Goal: Use online tool/utility: Utilize a website feature to perform a specific function

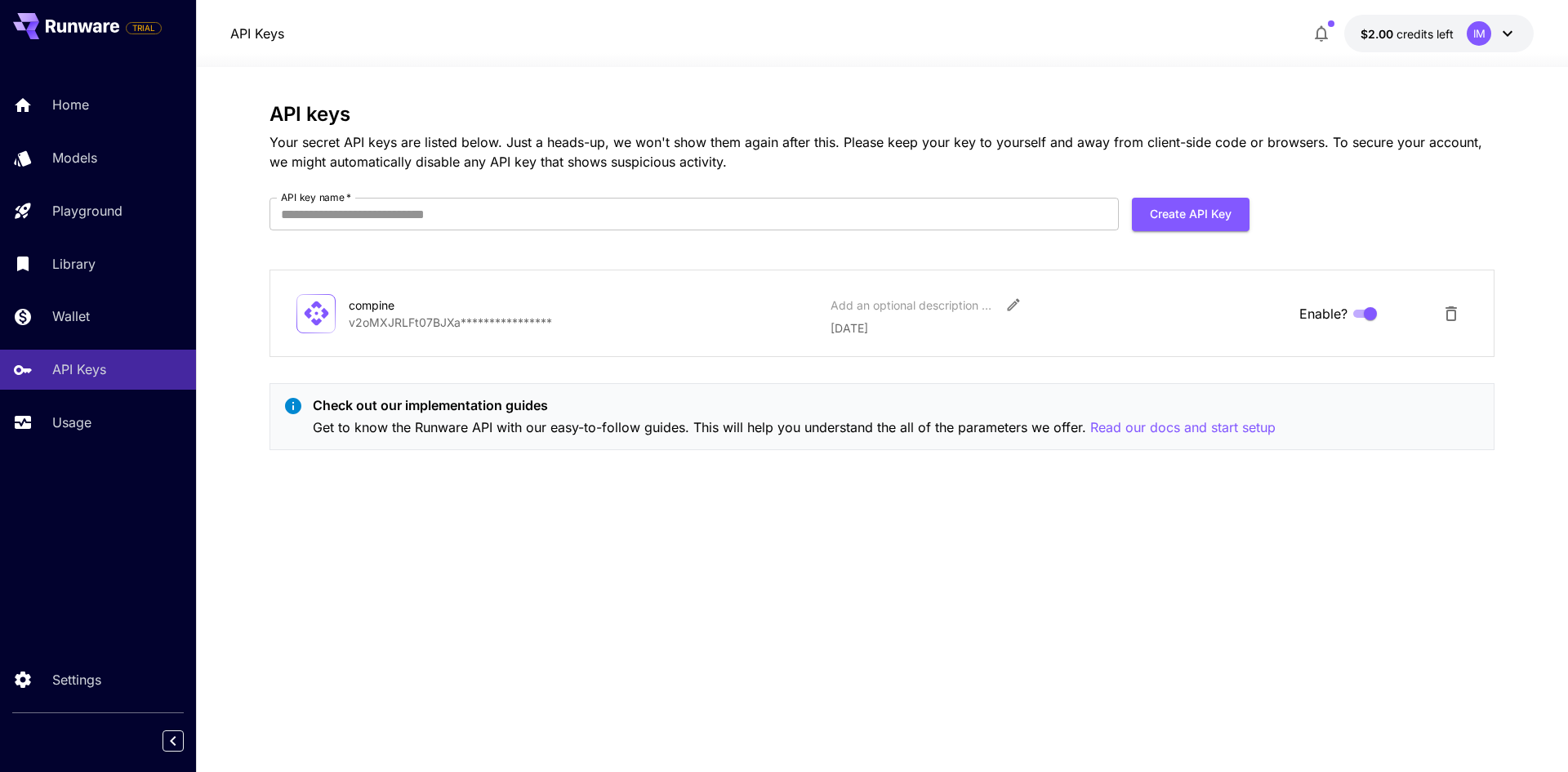
click at [85, 127] on div "Home Models Playground Library Wallet API Keys Usage" at bounding box center [97, 263] width 196 height 357
click at [87, 110] on p "Home" at bounding box center [74, 104] width 37 height 19
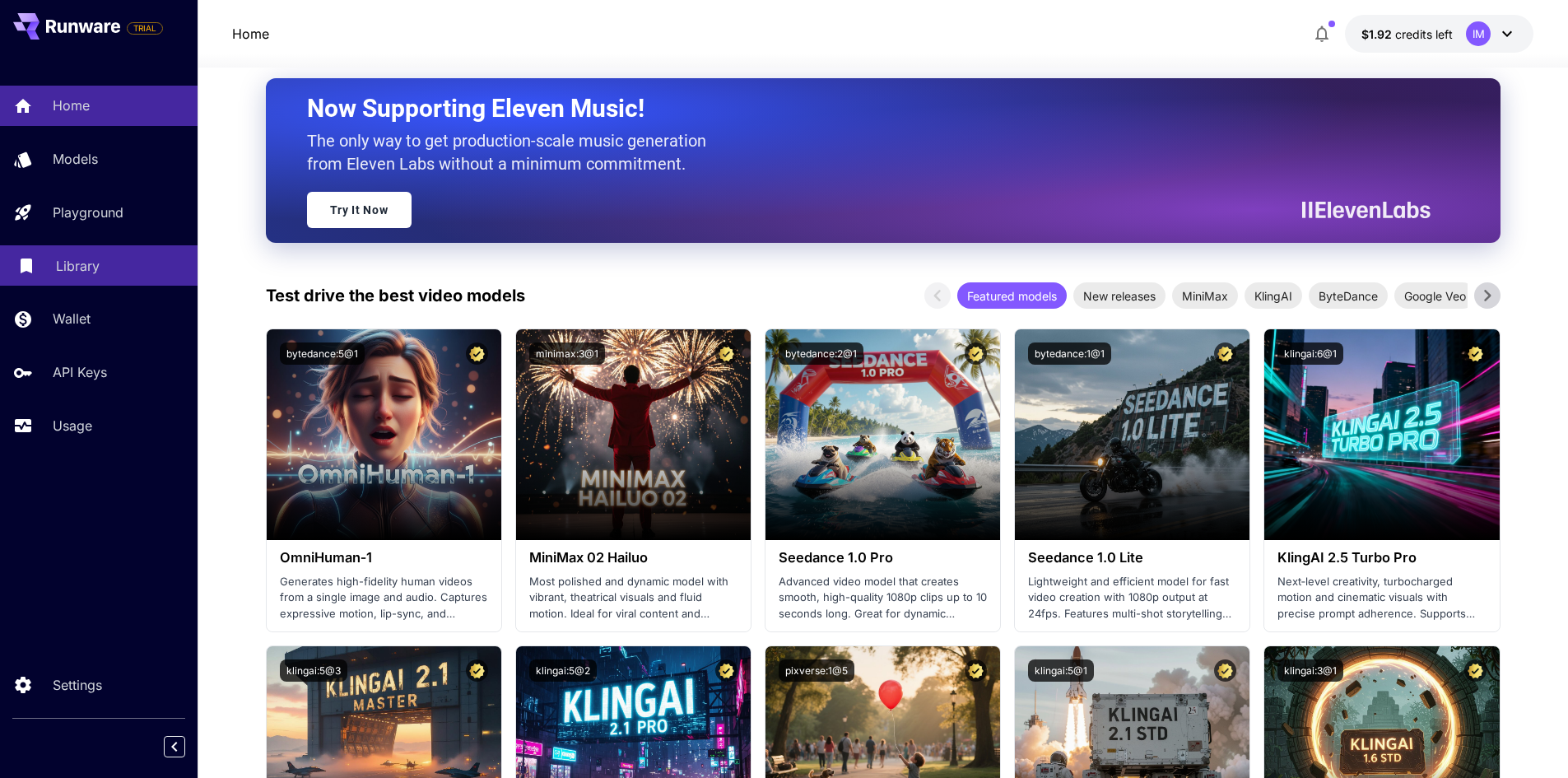
scroll to position [165, 0]
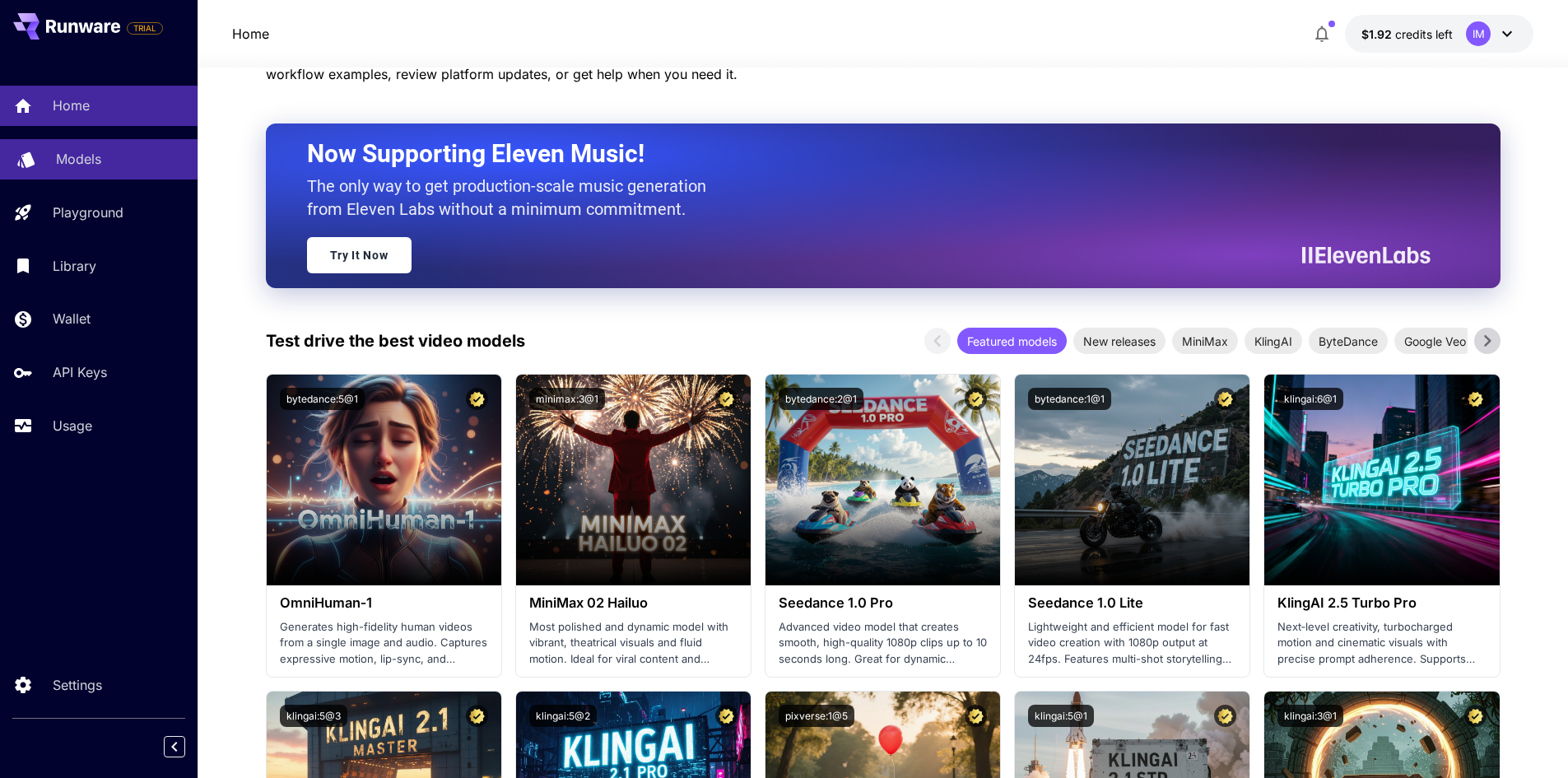
click at [85, 157] on p "Models" at bounding box center [78, 158] width 45 height 19
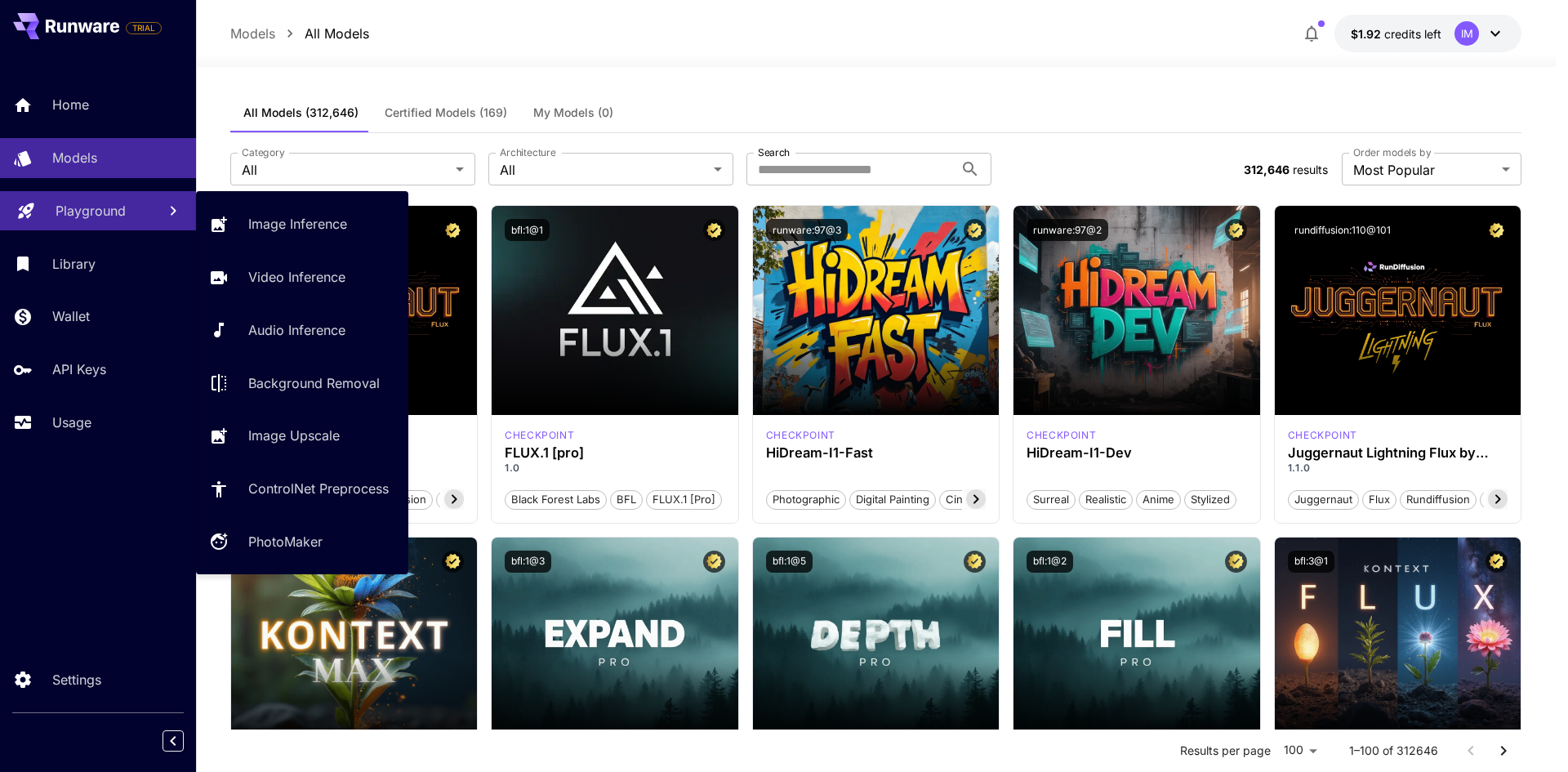
click at [90, 209] on p "Playground" at bounding box center [90, 210] width 70 height 19
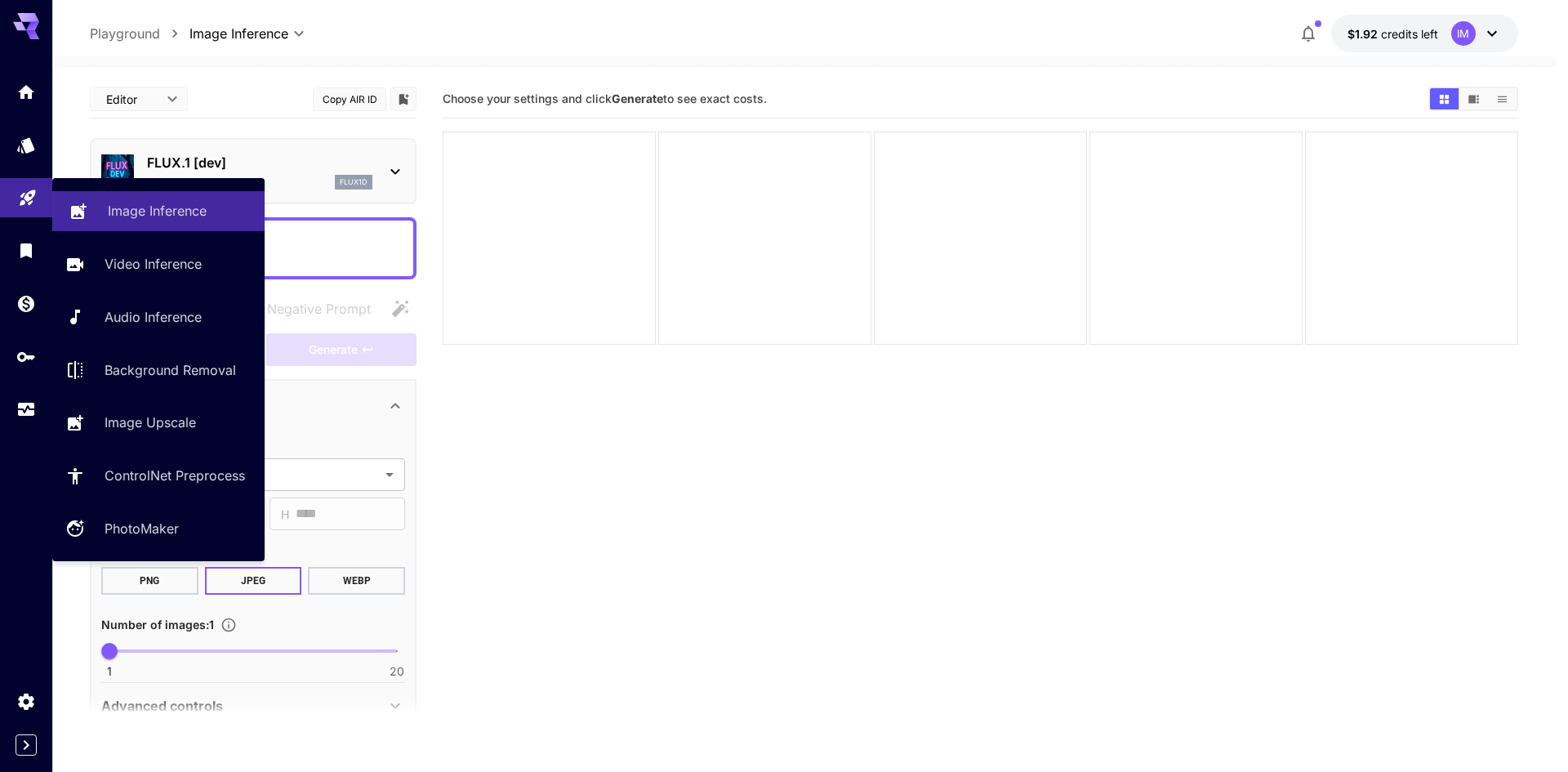
click at [199, 220] on p "Image Inference" at bounding box center [157, 210] width 99 height 19
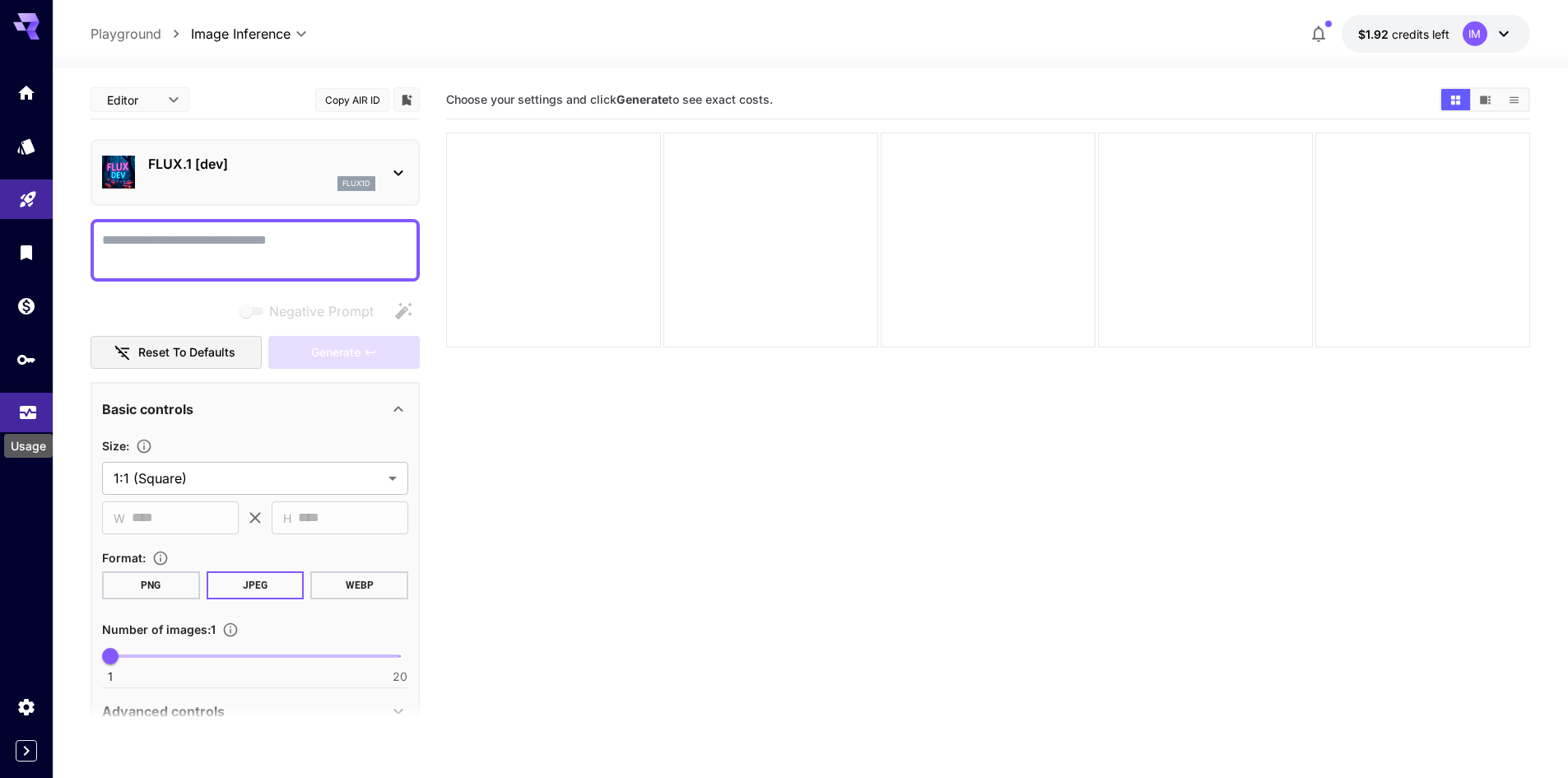
click at [19, 414] on icon "Usage" at bounding box center [28, 408] width 19 height 19
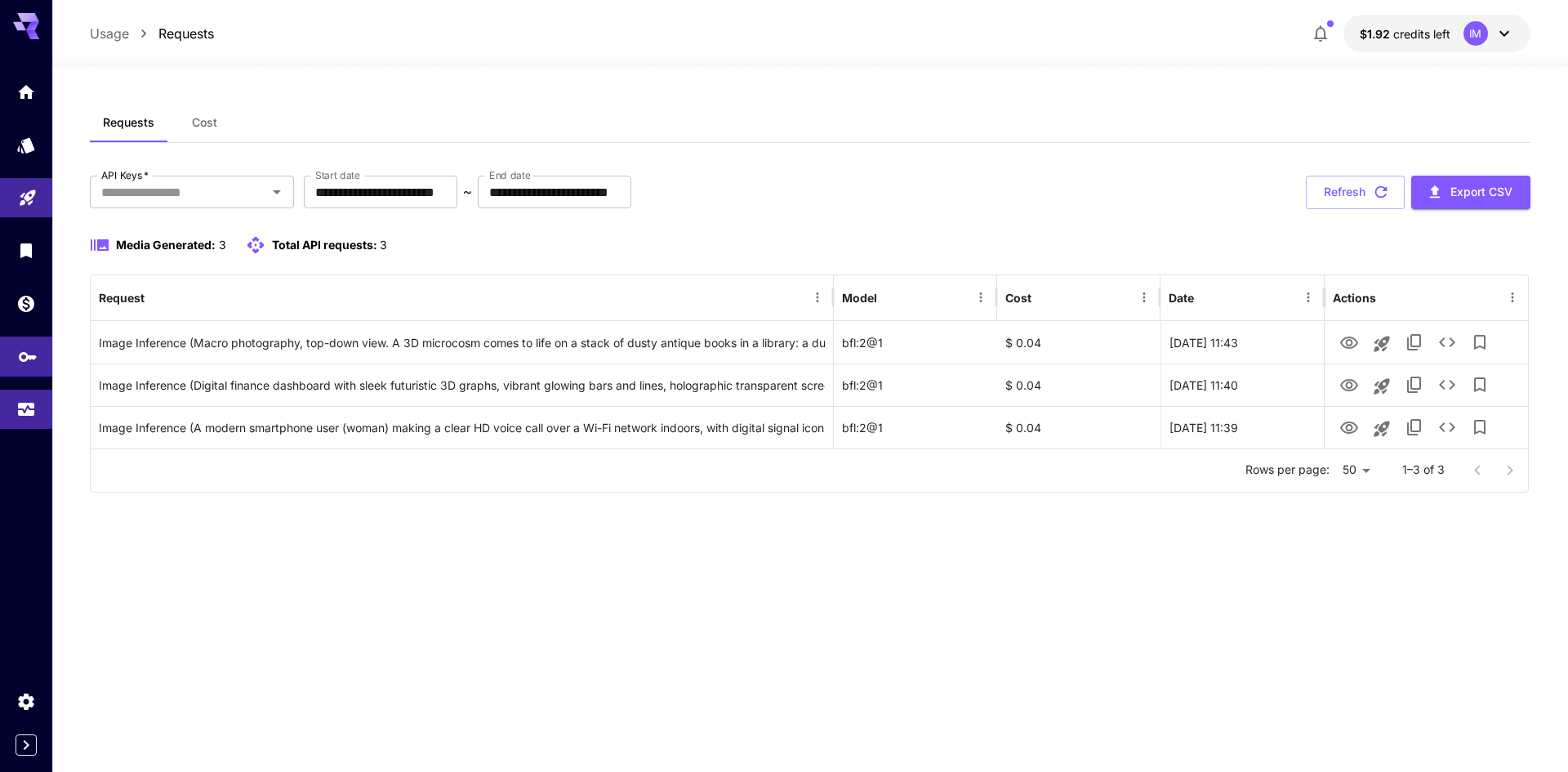
click at [25, 365] on body "**********" at bounding box center [784, 386] width 1568 height 772
click at [24, 363] on div "API Keys" at bounding box center [32, 380] width 65 height 37
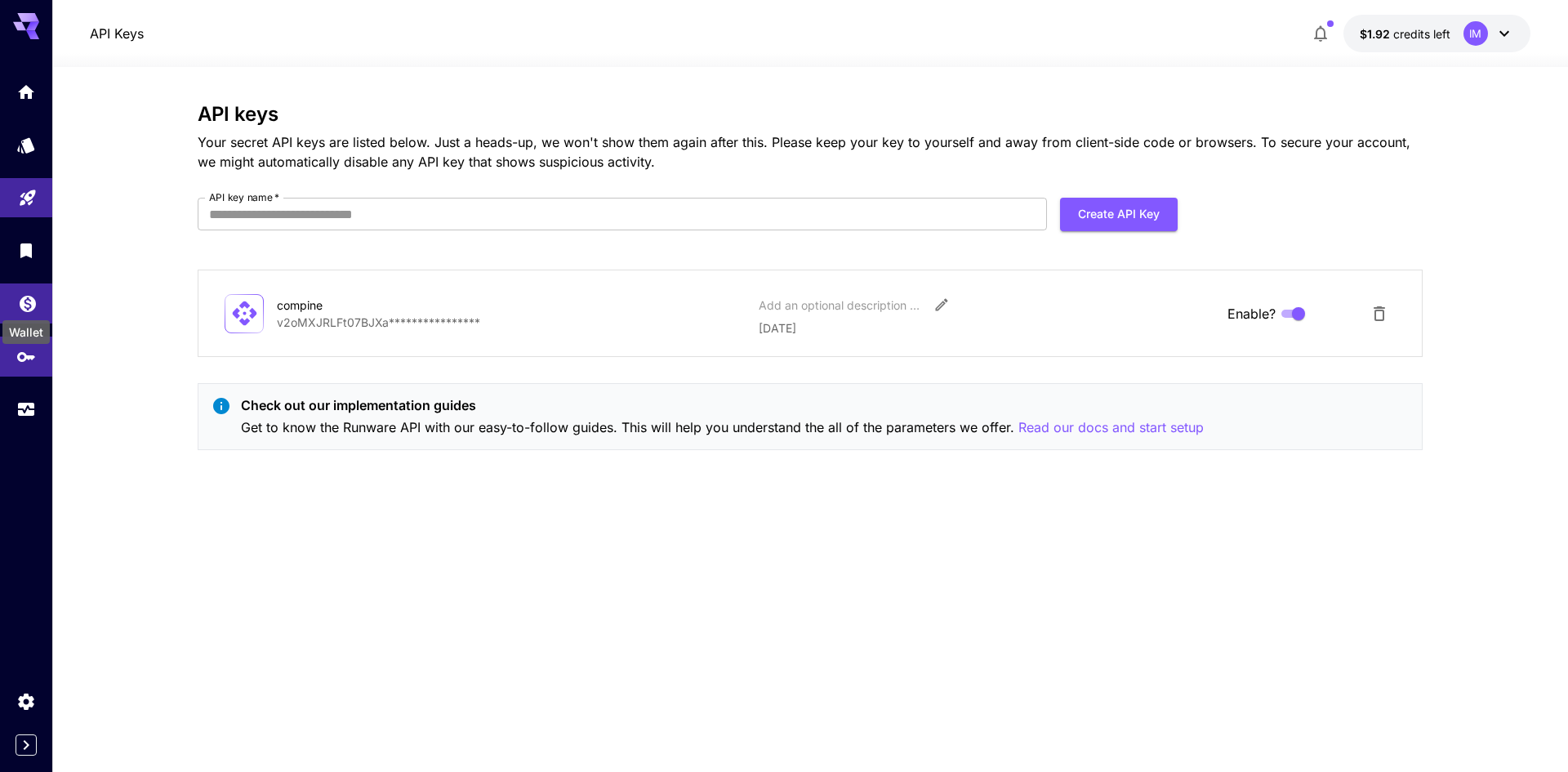
click at [22, 304] on icon "Wallet" at bounding box center [28, 299] width 17 height 17
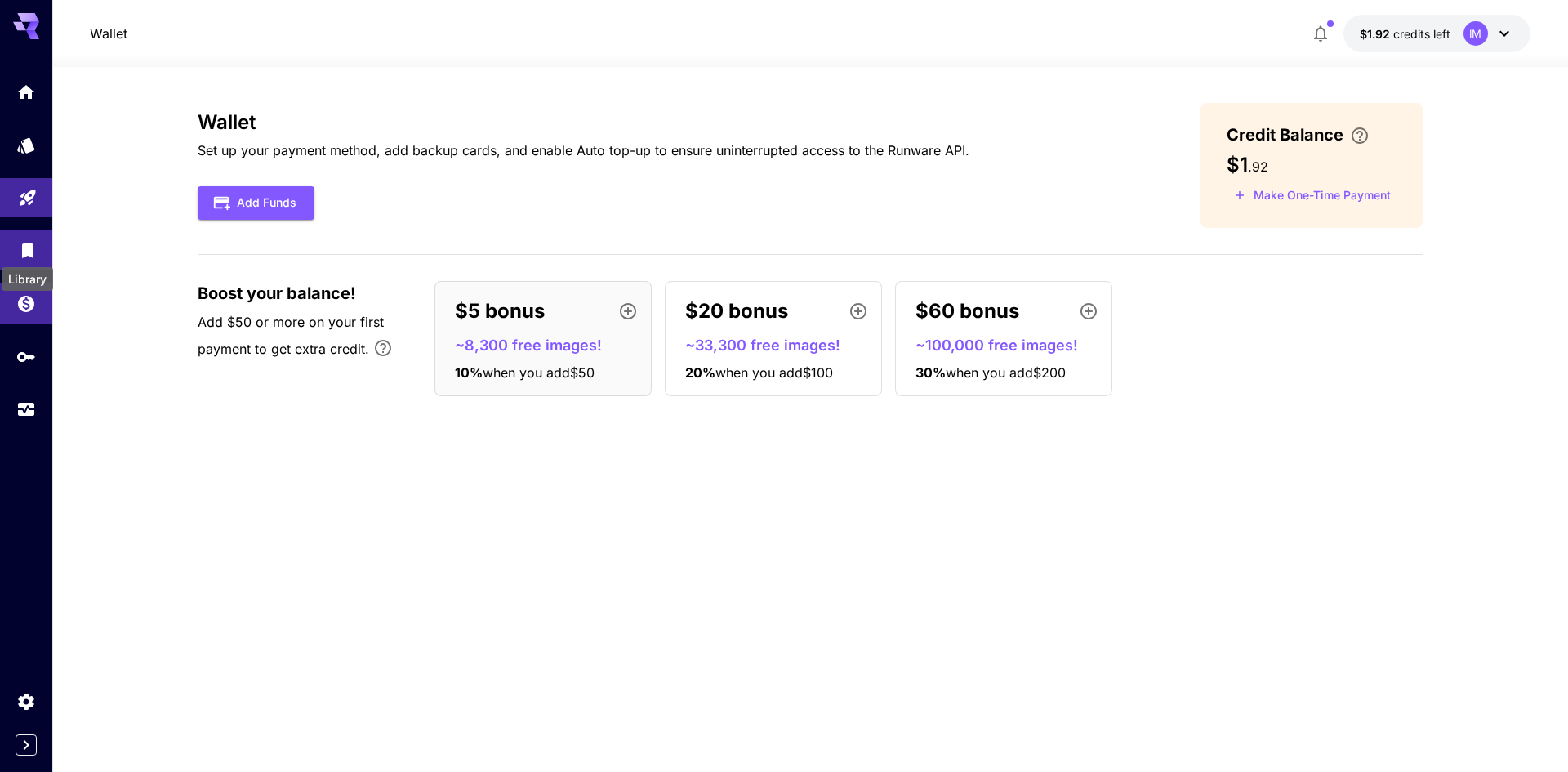
click at [30, 254] on icon "Library" at bounding box center [28, 248] width 19 height 19
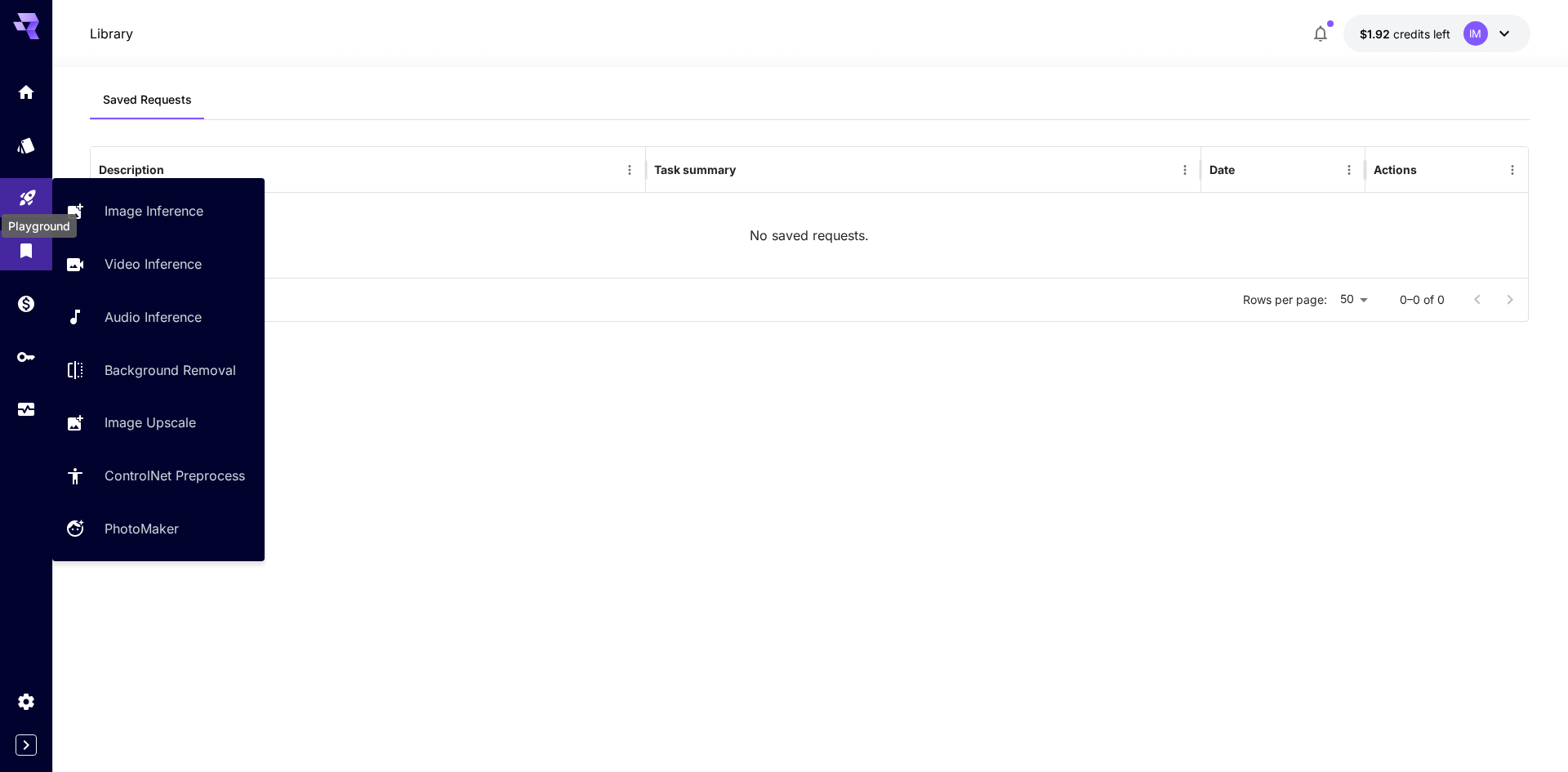
click at [30, 199] on icon "Playground" at bounding box center [28, 192] width 19 height 19
